Goal: Information Seeking & Learning: Learn about a topic

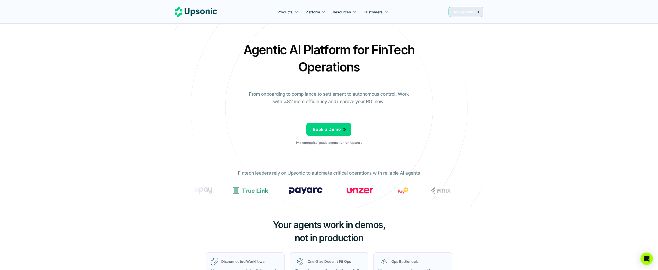
click at [344, 12] on p "Resources" at bounding box center [342, 11] width 18 height 5
click at [359, 12] on div "Resources" at bounding box center [345, 11] width 30 height 9
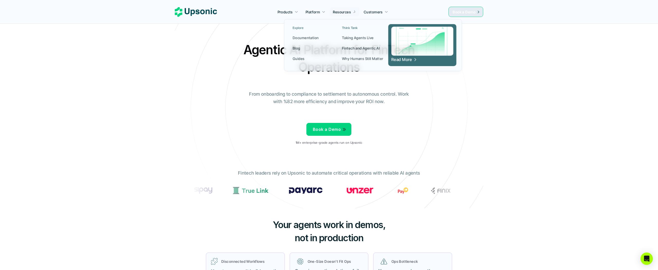
click at [354, 12] on icon at bounding box center [354, 11] width 2 height 3
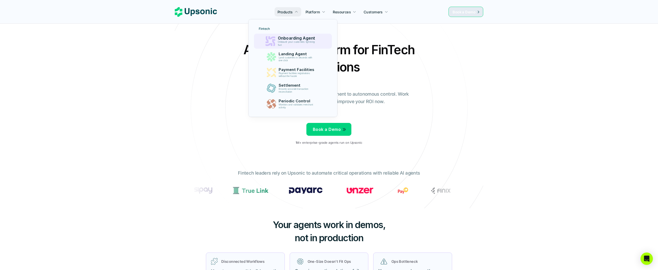
click at [289, 36] on p "Onboarding Agent" at bounding box center [297, 38] width 40 height 5
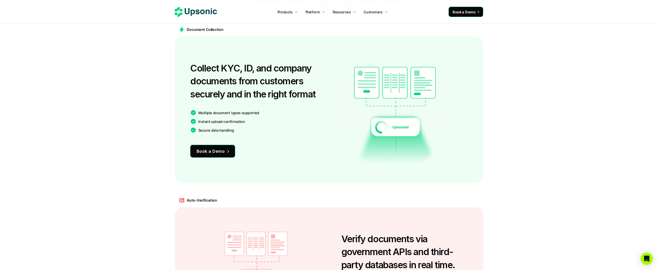
scroll to position [382, 0]
click at [285, 74] on h3 "Collect KYC, ID, and company documents from customers securely and in the right…" at bounding box center [258, 81] width 136 height 39
click at [284, 81] on h3 "Collect KYC, ID, and company documents from customers securely and in the right…" at bounding box center [258, 81] width 136 height 39
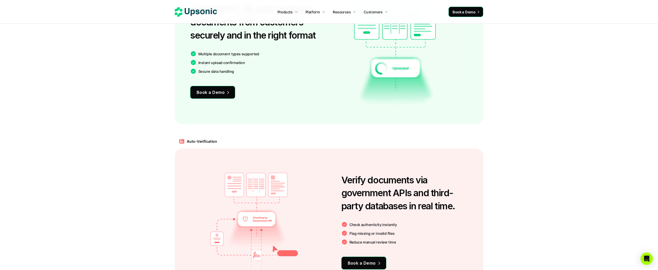
scroll to position [505, 0]
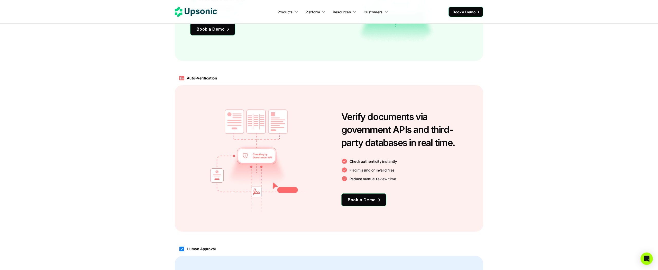
drag, startPoint x: 548, startPoint y: 125, endPoint x: 549, endPoint y: 130, distance: 5.2
click at [549, 130] on div "Auto-Verification Verify documents via government APIs and third-party database…" at bounding box center [329, 151] width 658 height 171
drag, startPoint x: 549, startPoint y: 134, endPoint x: 549, endPoint y: 137, distance: 3.3
click at [549, 137] on div "Auto-Verification Verify documents via government APIs and third-party database…" at bounding box center [329, 151] width 658 height 171
click at [547, 140] on div "Auto-Verification Verify documents via government APIs and third-party database…" at bounding box center [329, 151] width 658 height 171
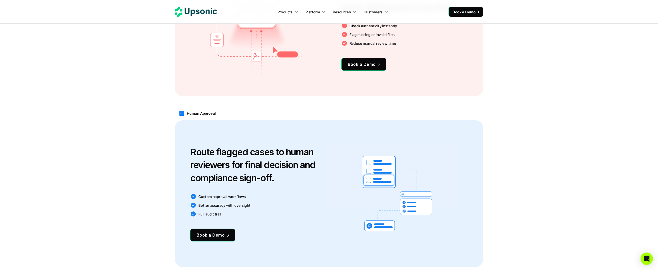
drag, startPoint x: 547, startPoint y: 143, endPoint x: 551, endPoint y: 153, distance: 10.3
click at [551, 153] on div "Human Approval Route flagged cases to human reviewers for final decision and co…" at bounding box center [329, 186] width 658 height 171
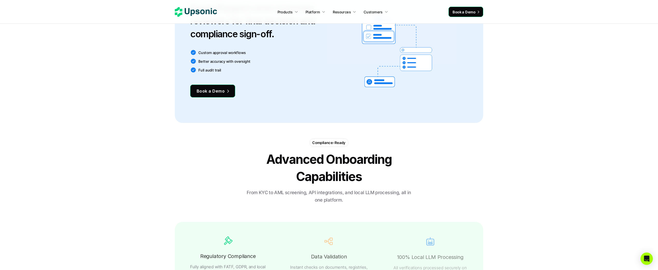
drag, startPoint x: 551, startPoint y: 133, endPoint x: 570, endPoint y: 164, distance: 36.1
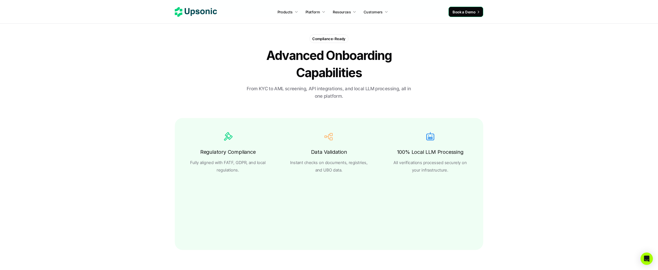
scroll to position [942, 0]
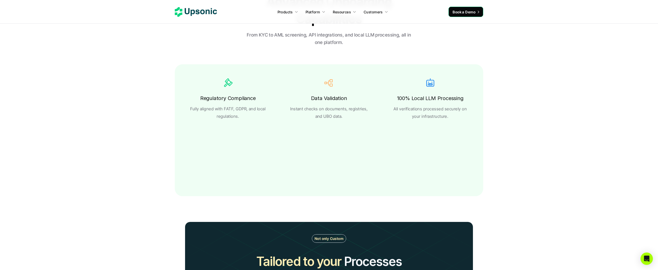
drag, startPoint x: 570, startPoint y: 164, endPoint x: 575, endPoint y: 166, distance: 5.2
click at [575, 169] on section "Compliance-Ready Advanced Onboarding Capabilities From KYC to AML screening, AP…" at bounding box center [329, 162] width 658 height 385
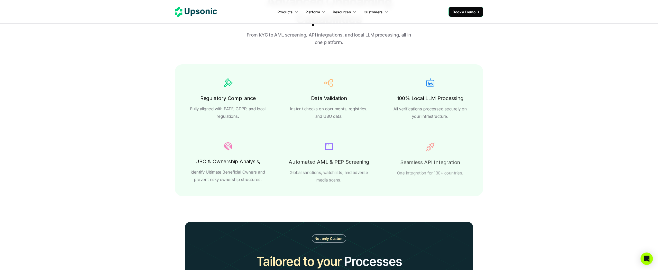
drag, startPoint x: 575, startPoint y: 170, endPoint x: 573, endPoint y: 157, distance: 13.2
click at [575, 170] on section "Compliance-Ready Advanced Onboarding Capabilities From KYC to AML screening, AP…" at bounding box center [329, 162] width 658 height 385
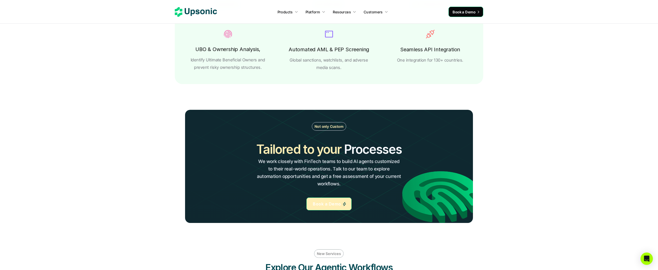
scroll to position [1143, 0]
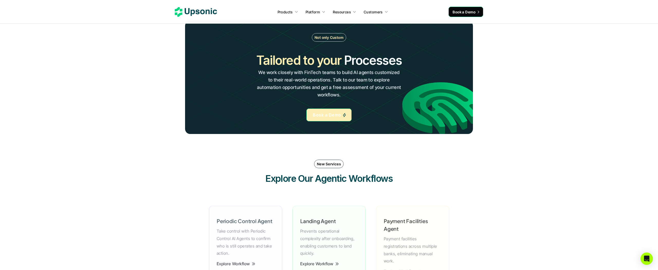
drag, startPoint x: 573, startPoint y: 157, endPoint x: 578, endPoint y: 154, distance: 5.9
click at [578, 164] on section "New Services Explore Our Agentic Workflows Periodic Control Agent Take control …" at bounding box center [329, 225] width 658 height 143
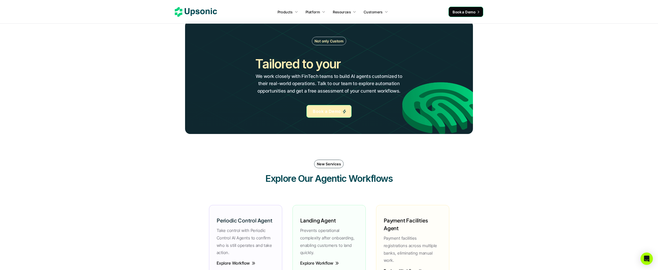
click at [577, 157] on section "New Services Explore Our Agentic Workflows Periodic Control Agent Take control …" at bounding box center [329, 225] width 658 height 143
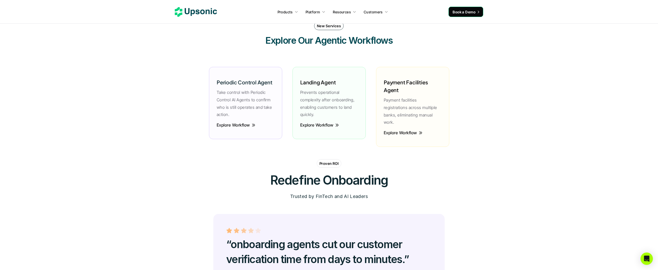
drag, startPoint x: 571, startPoint y: 134, endPoint x: 569, endPoint y: 91, distance: 43.7
click at [574, 144] on section "New Services Explore Our Agentic Workflows Periodic Control Agent Take control …" at bounding box center [329, 87] width 658 height 143
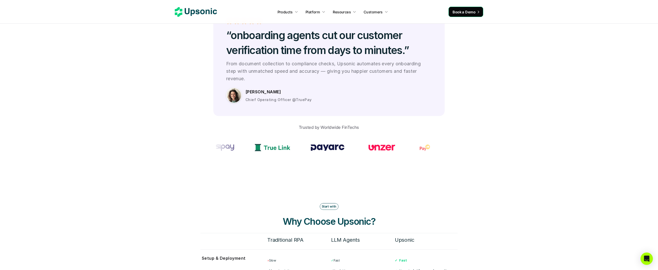
drag, startPoint x: 569, startPoint y: 91, endPoint x: 578, endPoint y: 116, distance: 26.7
click at [578, 116] on section "Proven ROI Redefine Onboarding Trusted by FinTech and AI Leaders “onboarding ag…" at bounding box center [329, 66] width 658 height 232
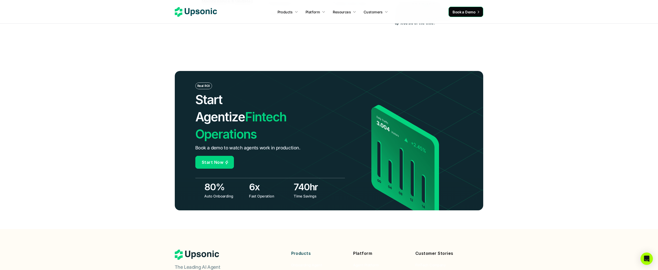
scroll to position [1890, 0]
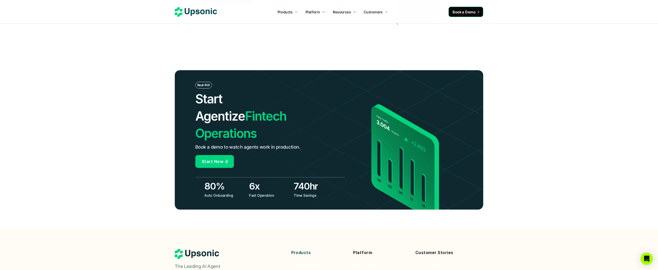
drag, startPoint x: 579, startPoint y: 115, endPoint x: 537, endPoint y: 155, distance: 57.9
click at [537, 155] on header "Real ROI Start Agentize Fintech Operations Book a demo to watch agents work in …" at bounding box center [329, 139] width 658 height 177
